Goal: Task Accomplishment & Management: Manage account settings

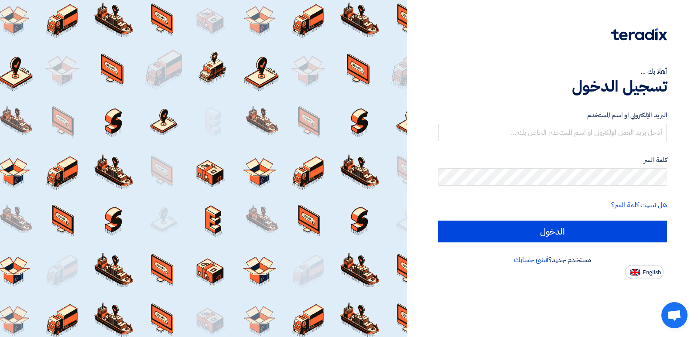
click at [582, 124] on div "البريد الإلكتروني او اسم المستخدم" at bounding box center [552, 125] width 229 height 31
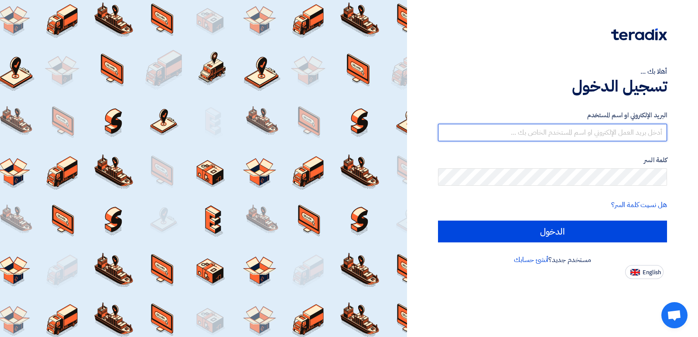
click at [581, 127] on input "text" at bounding box center [552, 132] width 229 height 17
type input "[PERSON_NAME][EMAIL_ADDRESS][DOMAIN_NAME]"
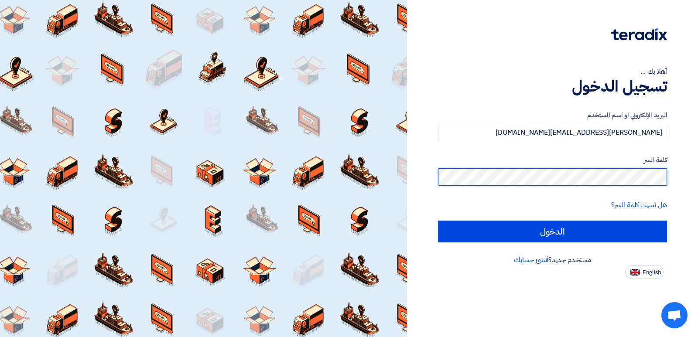
click at [438, 221] on input "الدخول" at bounding box center [552, 232] width 229 height 22
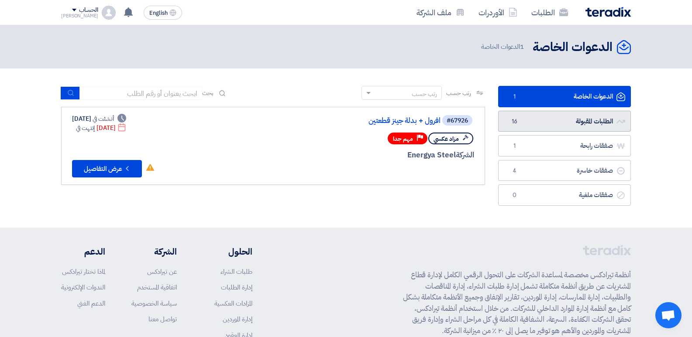
click at [592, 123] on link "الطلبات المقبولة الطلبات المقبولة 16" at bounding box center [564, 121] width 133 height 21
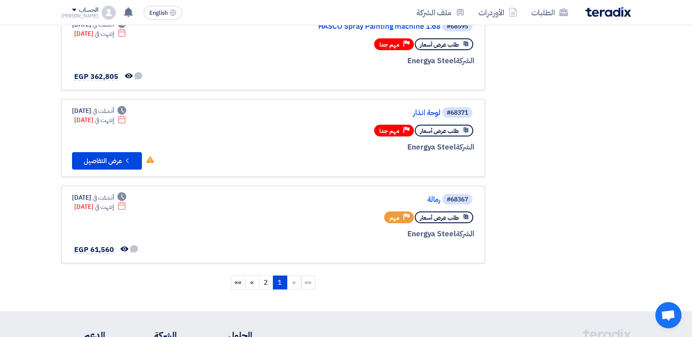
scroll to position [832, 0]
